Goal: Book appointment/travel/reservation

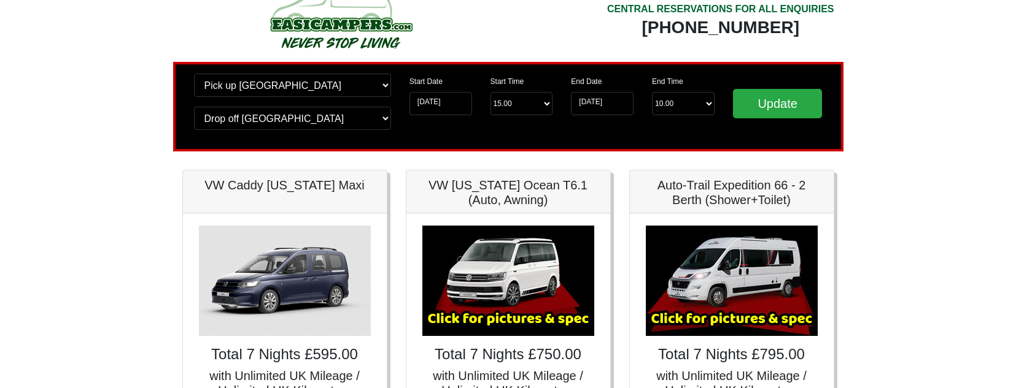
scroll to position [27, 0]
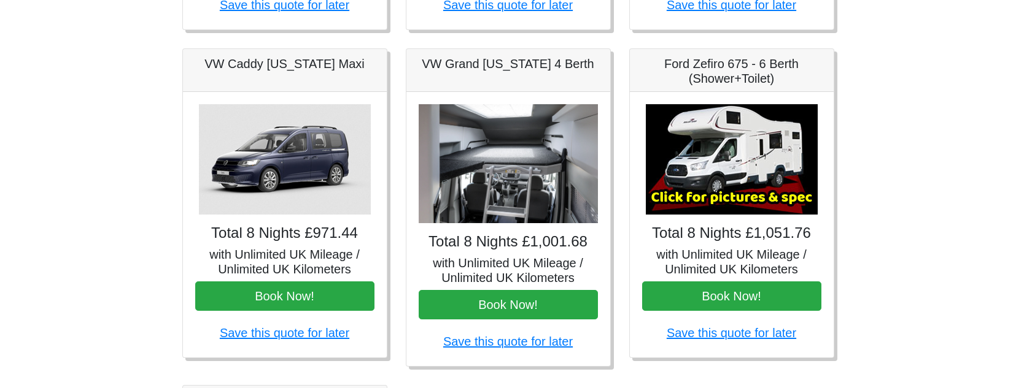
scroll to position [490, 0]
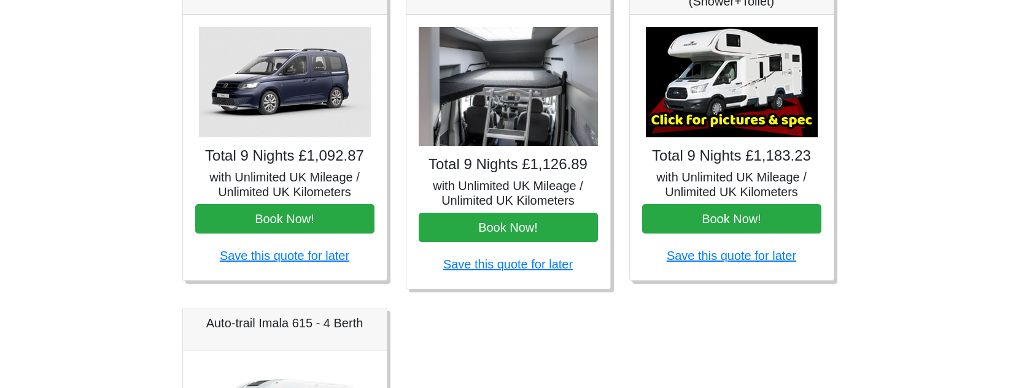
scroll to position [547, 0]
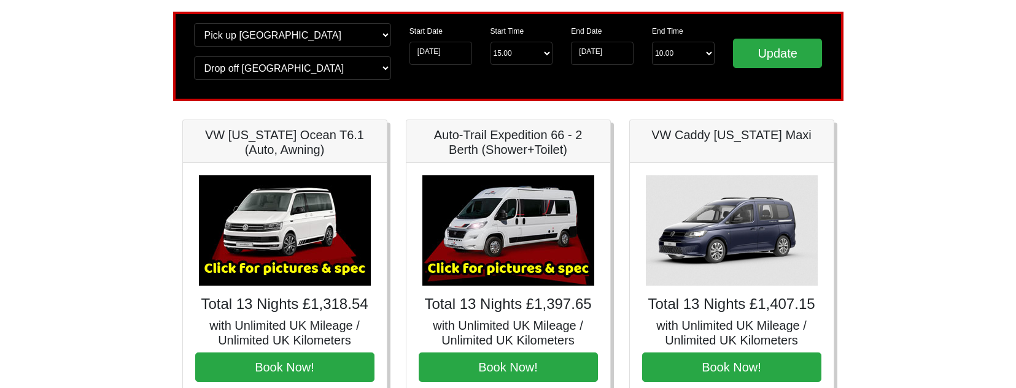
scroll to position [89, 0]
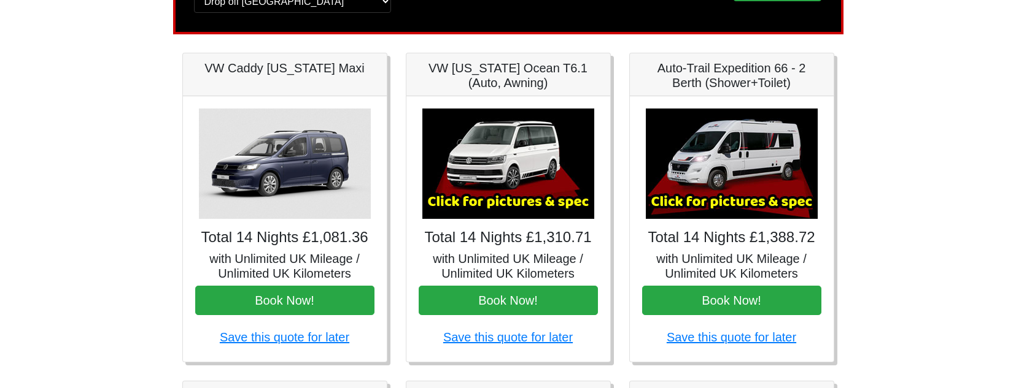
scroll to position [151, 0]
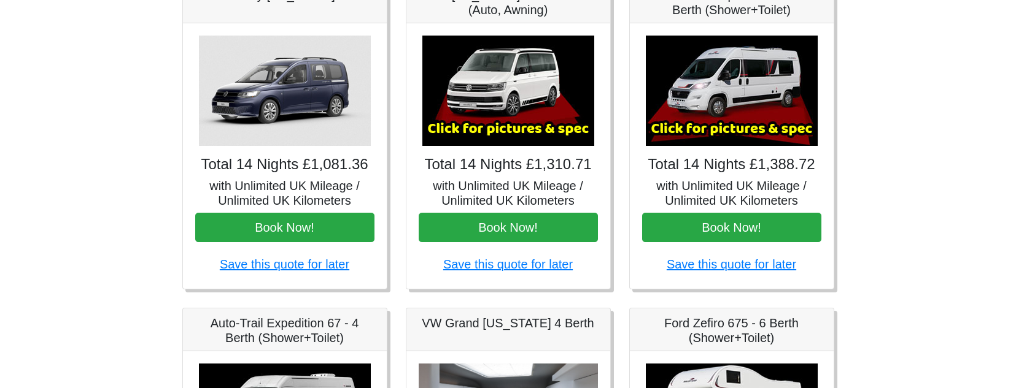
scroll to position [326, 0]
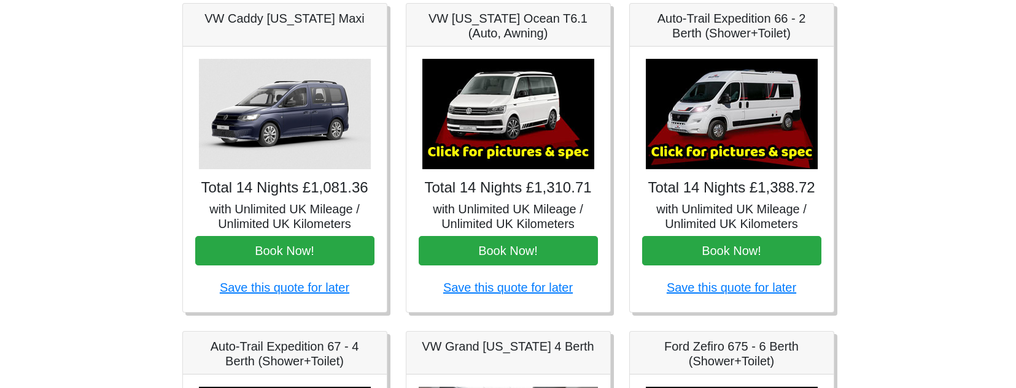
scroll to position [303, 0]
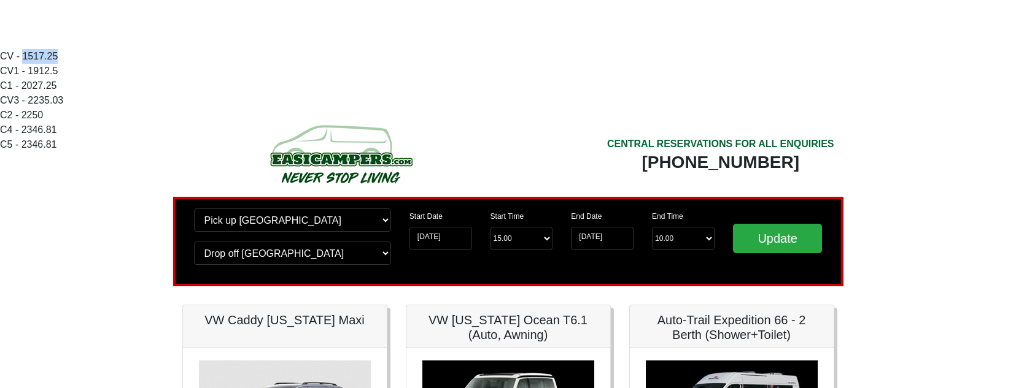
drag, startPoint x: 61, startPoint y: 59, endPoint x: 24, endPoint y: 57, distance: 36.9
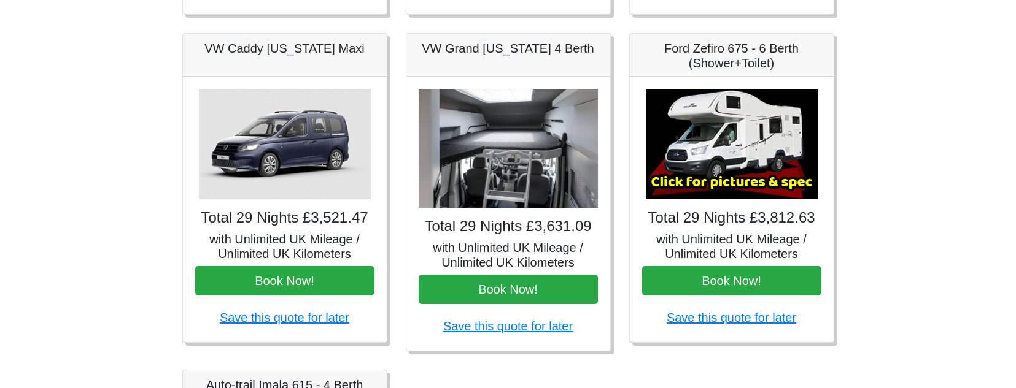
scroll to position [590, 0]
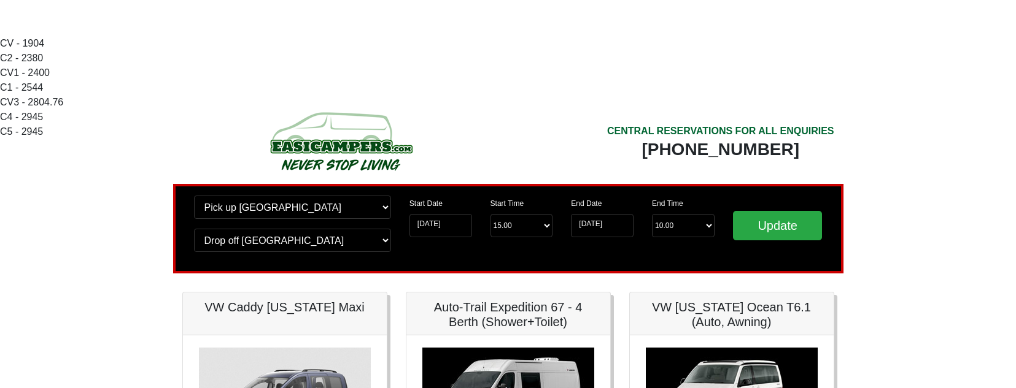
scroll to position [14, 0]
